Goal: Navigation & Orientation: Find specific page/section

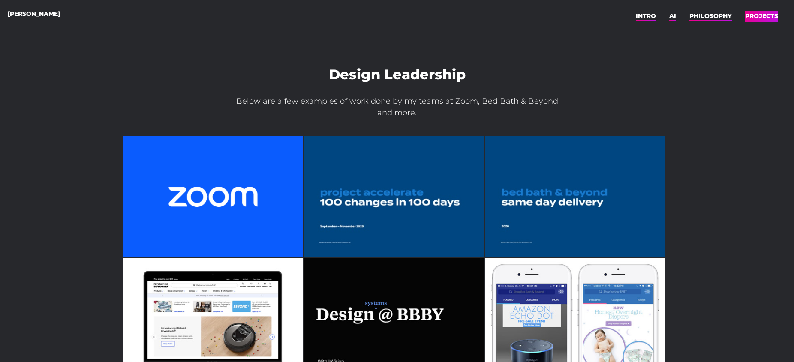
click at [81, 142] on div "Design Leadership Below are a few examples of work done by my teams at Zoom, Be…" at bounding box center [396, 214] width 787 height 399
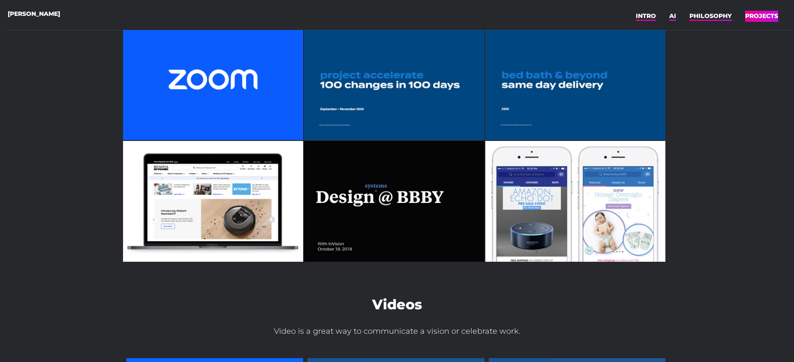
scroll to position [140, 0]
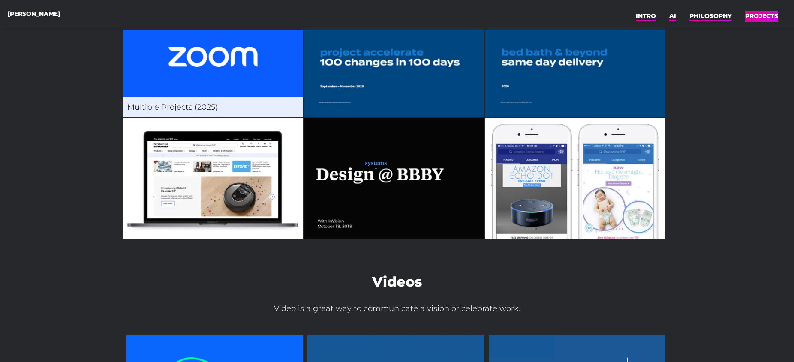
click at [214, 75] on img at bounding box center [213, 56] width 180 height 121
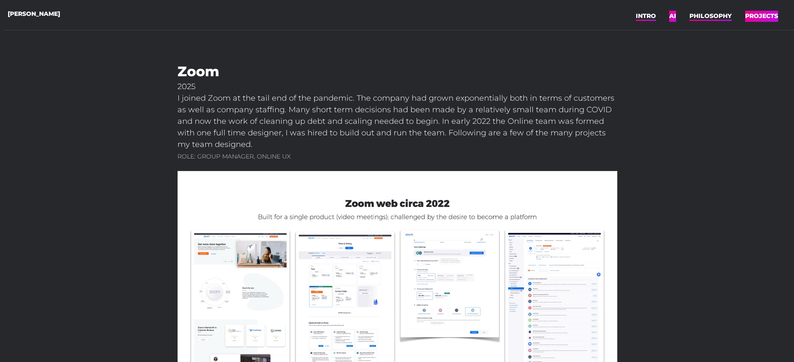
drag, startPoint x: 764, startPoint y: 15, endPoint x: 416, endPoint y: 62, distance: 350.9
click at [764, 15] on link "PROJECTS" at bounding box center [761, 15] width 33 height 13
